Goal: Ask a question

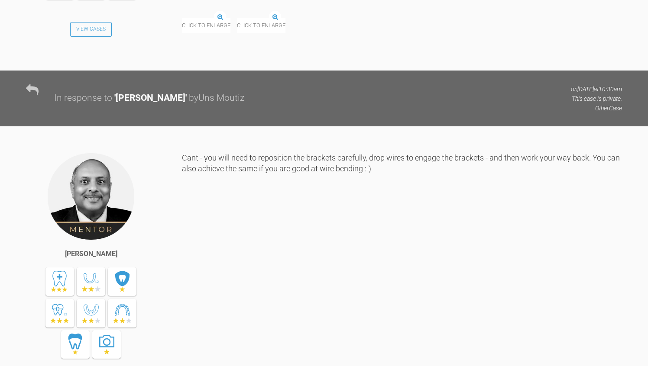
scroll to position [5564, 0]
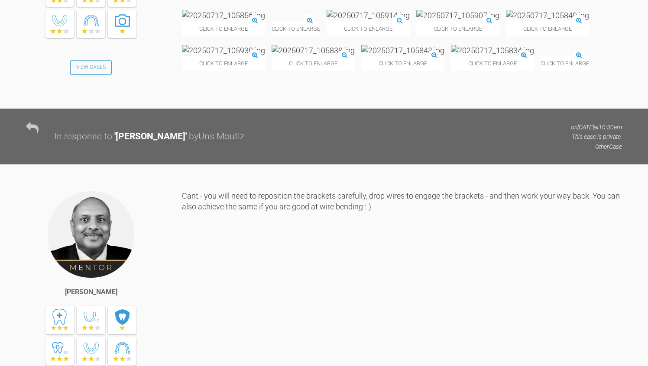
click at [238, 30] on img at bounding box center [223, 24] width 83 height 11
